Goal: Information Seeking & Learning: Learn about a topic

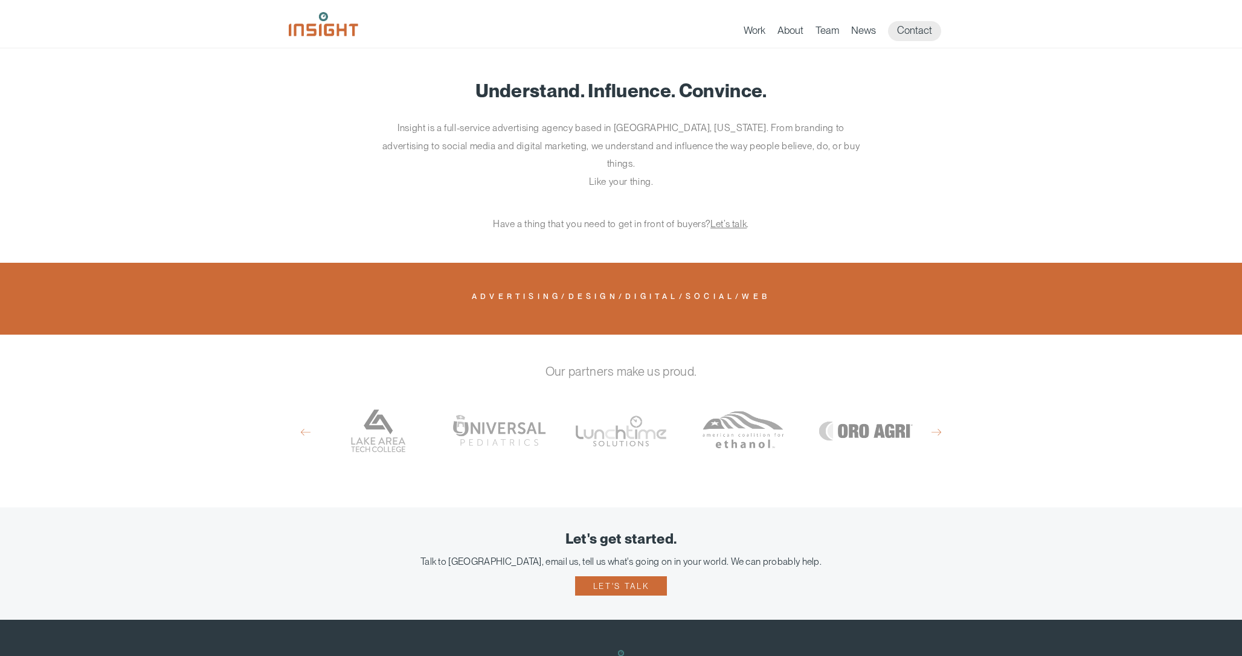
scroll to position [623, 0]
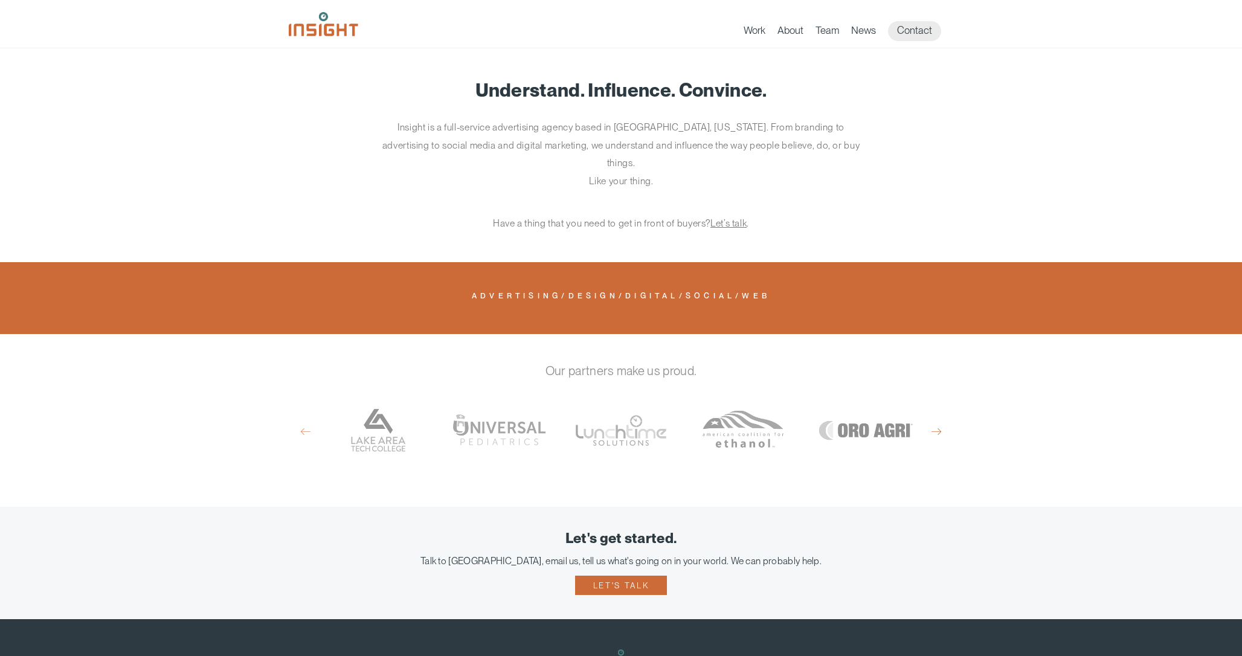
click at [938, 426] on button "Next" at bounding box center [937, 431] width 10 height 11
click at [307, 426] on button "Previous" at bounding box center [306, 431] width 10 height 11
click at [931, 415] on div "Previous Rausch Granite South Dakota Farmers Union South Dakota Health Link Uni…" at bounding box center [621, 432] width 641 height 90
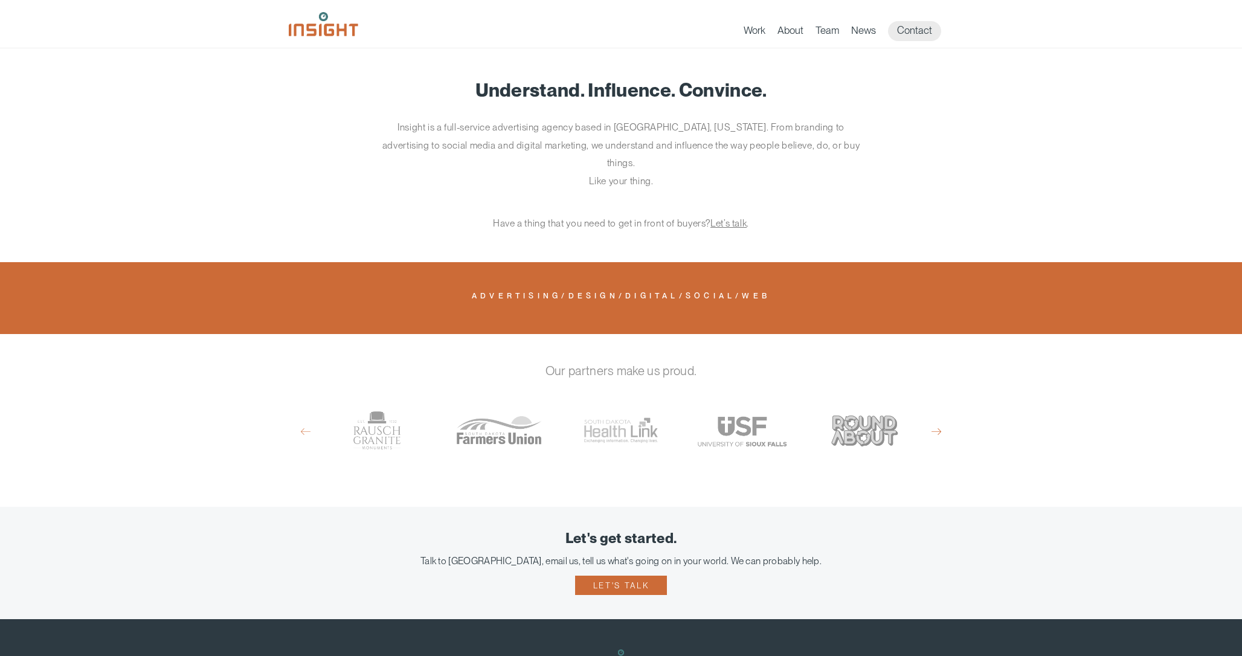
click at [934, 426] on button "Next" at bounding box center [937, 431] width 10 height 11
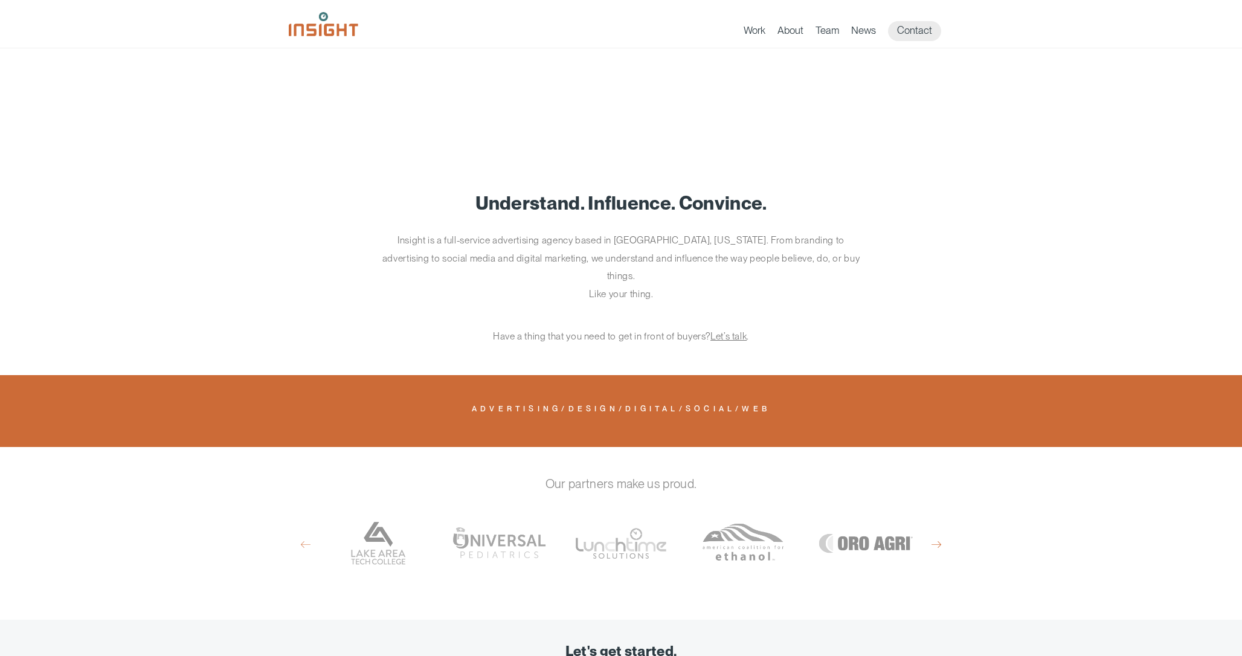
scroll to position [0, 0]
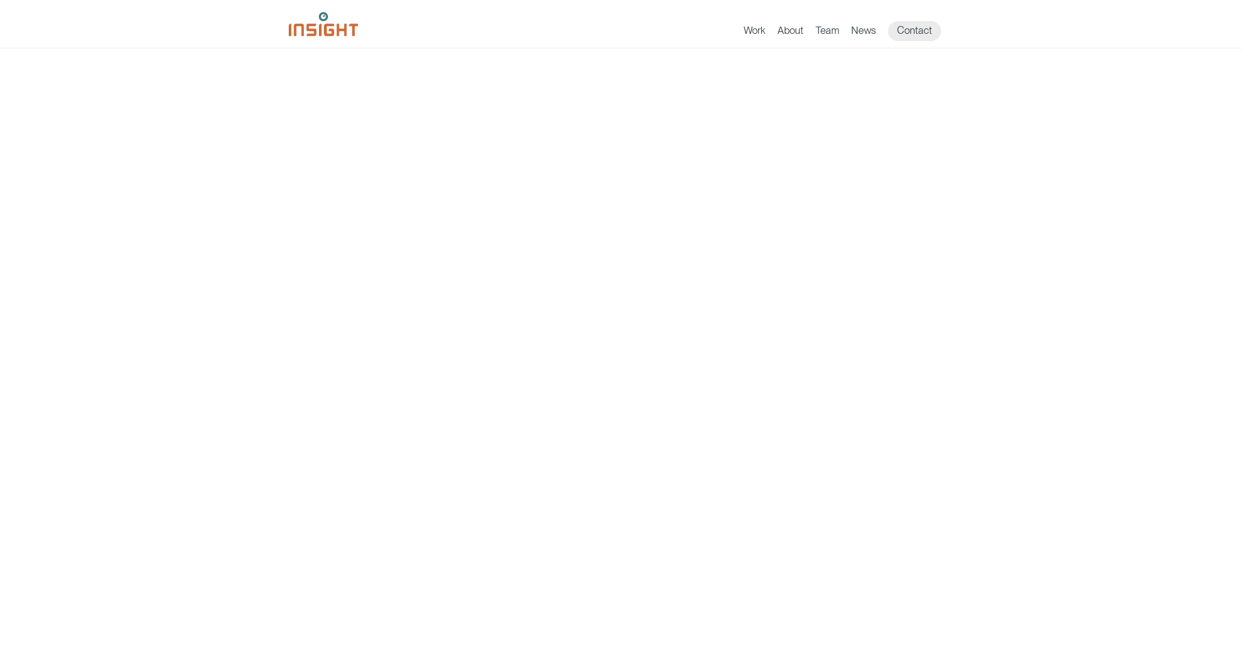
click at [812, 28] on ul "Work About Branding Creative Services Digital & Social Media Media Production W…" at bounding box center [849, 31] width 210 height 20
click at [826, 30] on link "Team" at bounding box center [828, 32] width 24 height 17
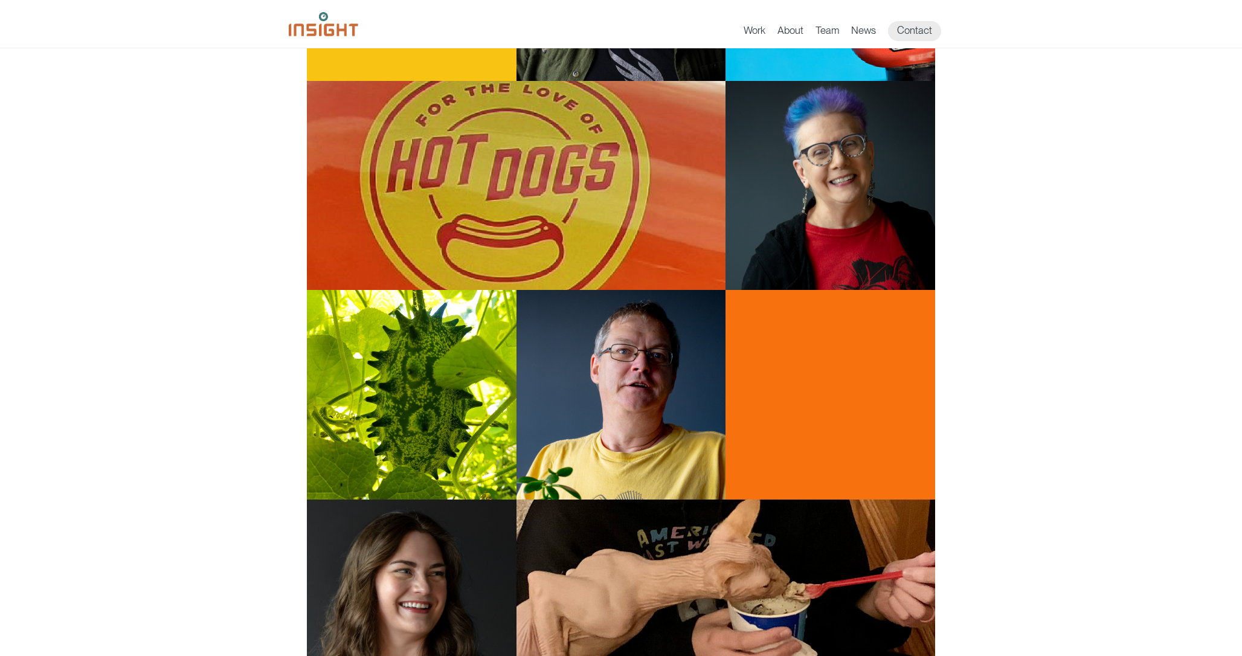
scroll to position [962, 0]
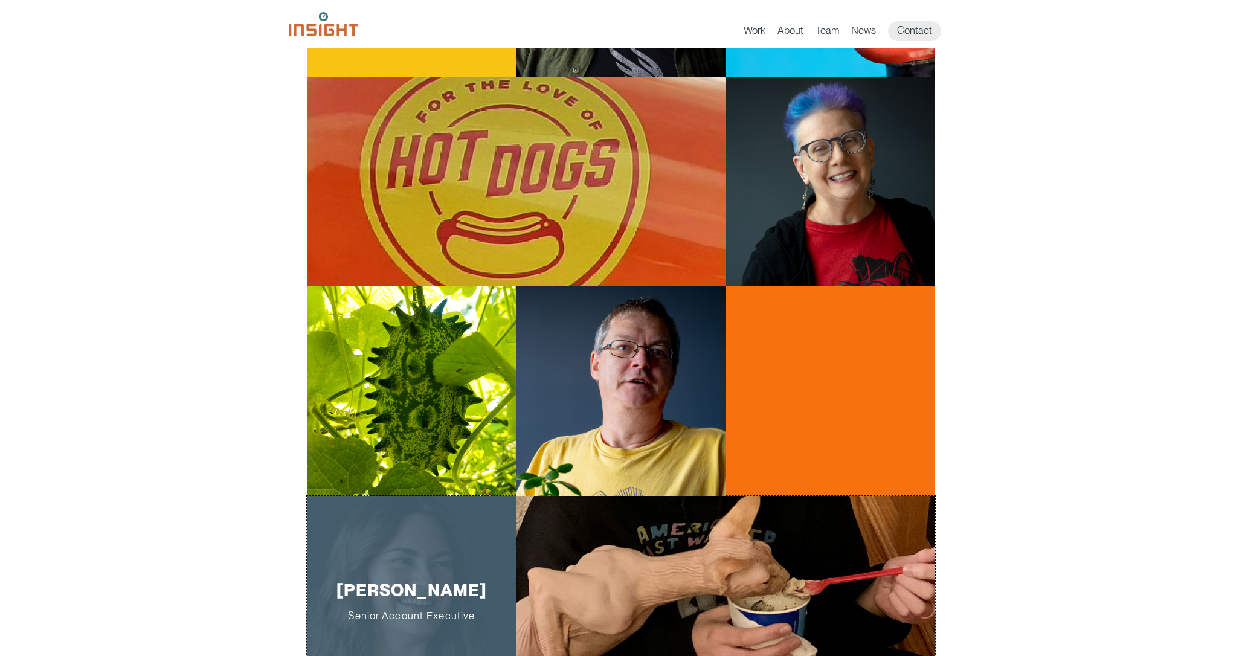
click at [462, 541] on div "Katrina Vyborny Senior Account Executive" at bounding box center [412, 601] width 210 height 210
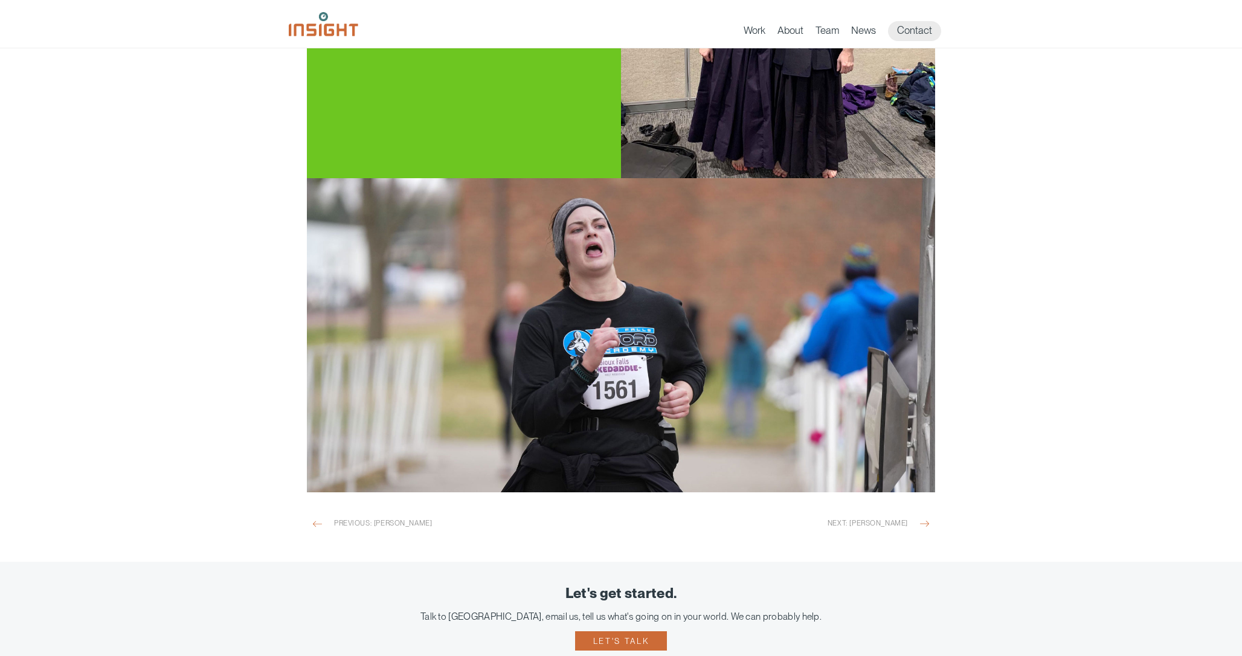
scroll to position [1563, 0]
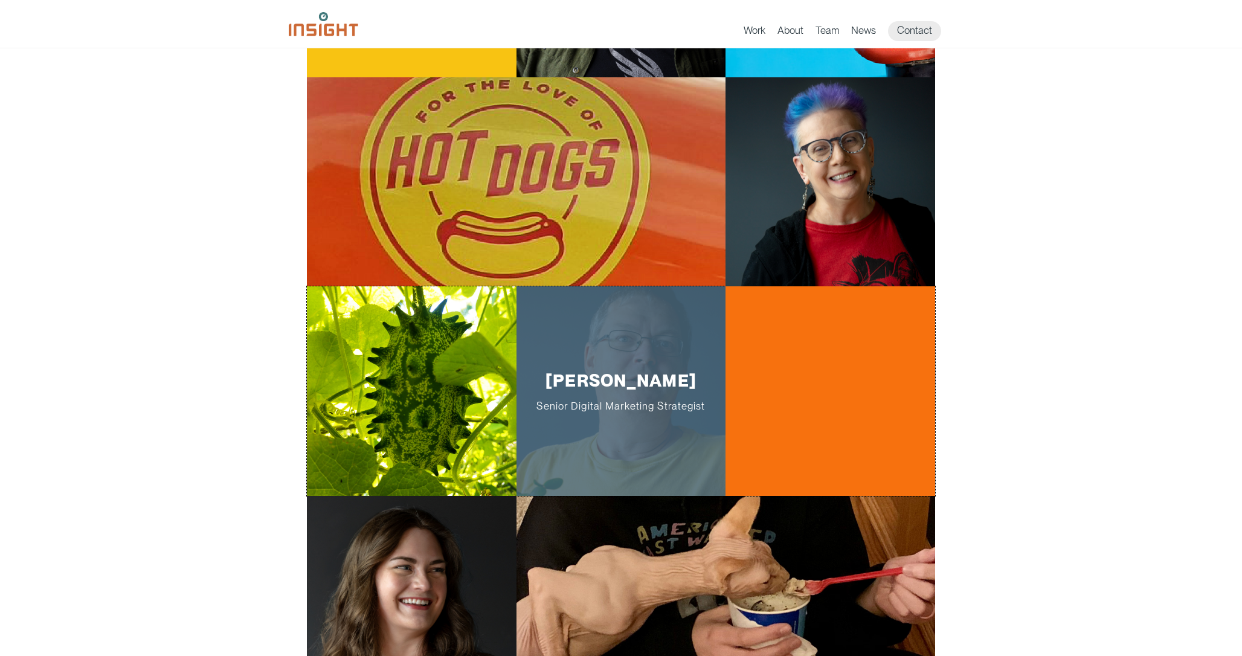
click at [705, 459] on div "[PERSON_NAME] Senior Digital Marketing Strategist" at bounding box center [622, 391] width 210 height 210
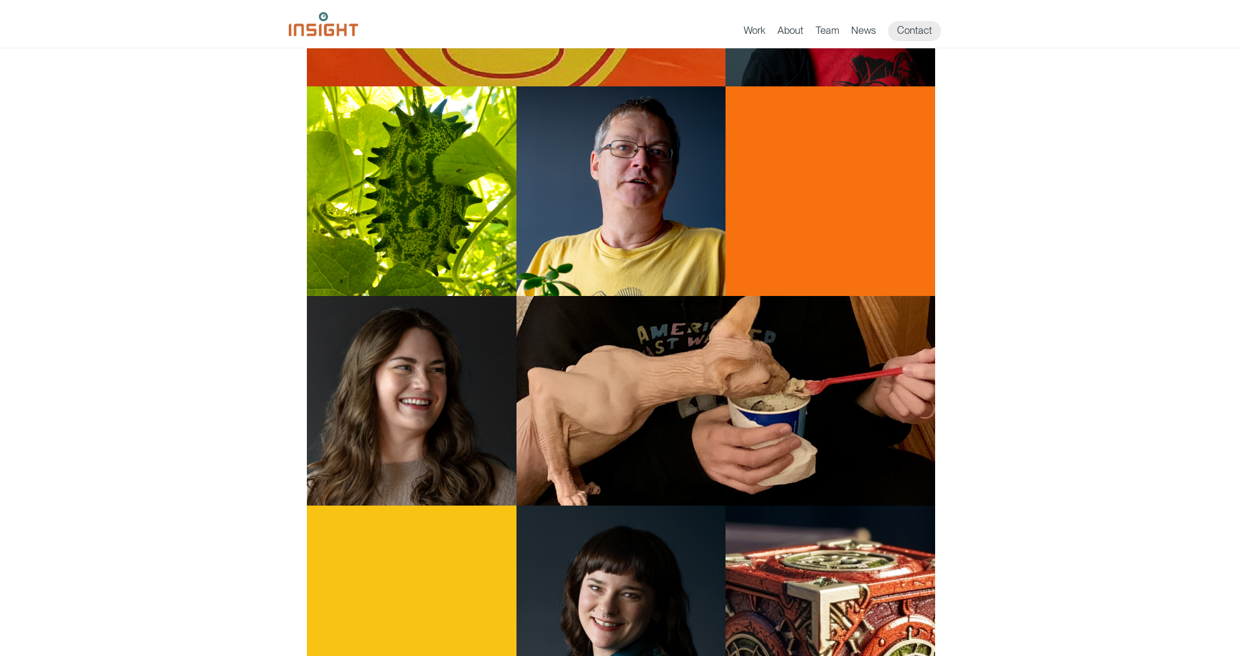
scroll to position [1163, 0]
